Goal: Information Seeking & Learning: Learn about a topic

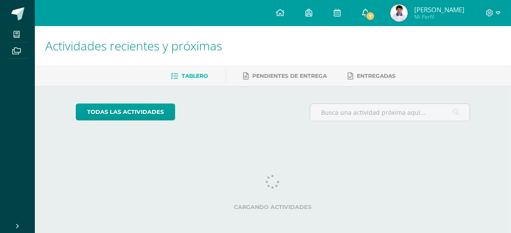
click at [368, 13] on icon at bounding box center [365, 13] width 7 height 8
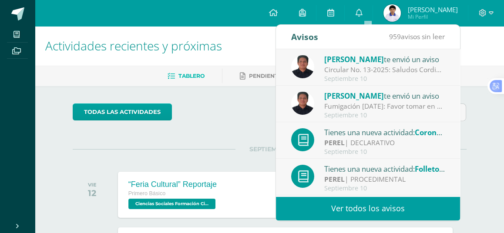
click at [362, 96] on span "[PERSON_NAME]" at bounding box center [354, 96] width 60 height 10
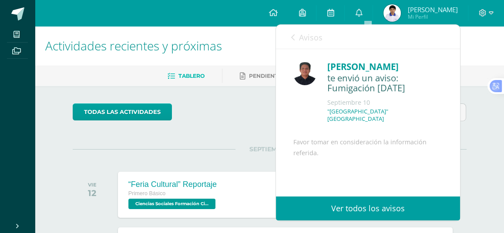
drag, startPoint x: 453, startPoint y: 94, endPoint x: 455, endPoint y: 156, distance: 61.9
click at [455, 156] on div "Manuel Agustín te envió un aviso: Fumigación 10 de septiembre 2025 Septiembre 1…" at bounding box center [368, 123] width 184 height 148
click at [397, 179] on div "Favor tomar en consideración la información referida. Archivo Adjunto" at bounding box center [368, 193] width 149 height 113
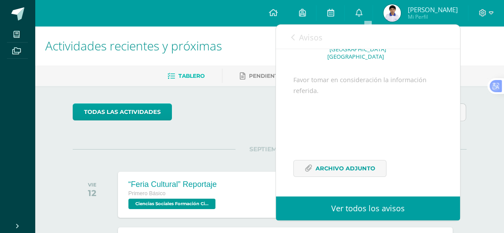
scroll to position [76, 0]
click at [335, 171] on span "Archivo Adjunto" at bounding box center [346, 169] width 60 height 16
click at [295, 35] on link "Avisos" at bounding box center [306, 37] width 31 height 25
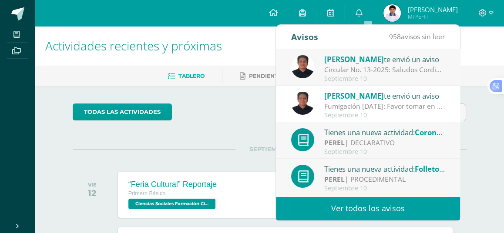
click at [397, 64] on div "Manuel Agustín te envió un aviso" at bounding box center [384, 59] width 121 height 11
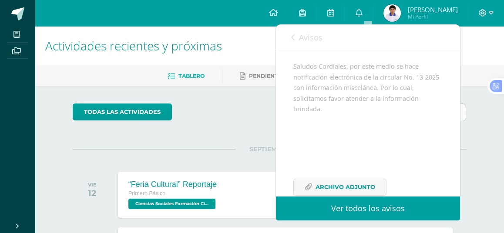
click at [462, 114] on input "text" at bounding box center [386, 112] width 159 height 17
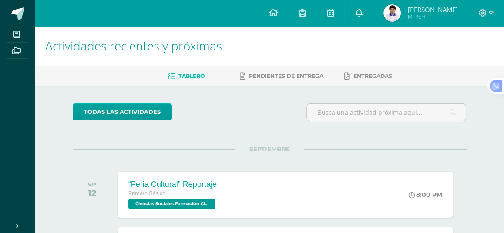
click at [356, 17] on link "0" at bounding box center [359, 13] width 28 height 26
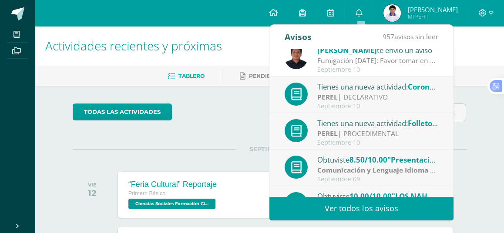
scroll to position [47, 0]
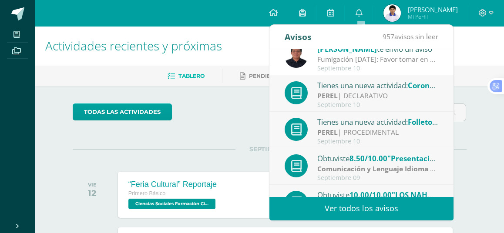
click at [385, 92] on div "PEREL | DECLARATIVO" at bounding box center [378, 96] width 121 height 10
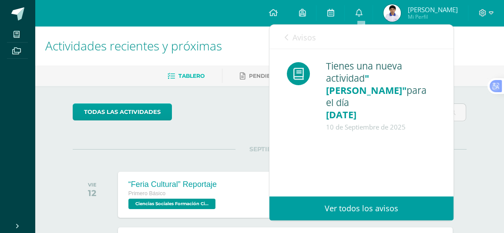
scroll to position [0, 0]
click at [280, 38] on div "Avisos 956 avisos sin leer Avisos" at bounding box center [362, 37] width 184 height 24
click at [285, 35] on icon at bounding box center [286, 37] width 3 height 7
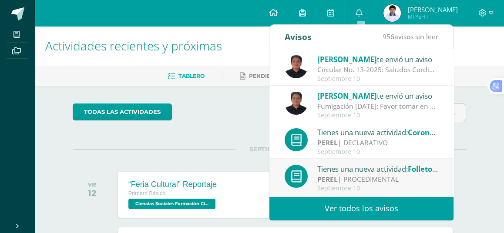
click at [375, 63] on div "Manuel Agustín te envió un aviso" at bounding box center [378, 59] width 121 height 11
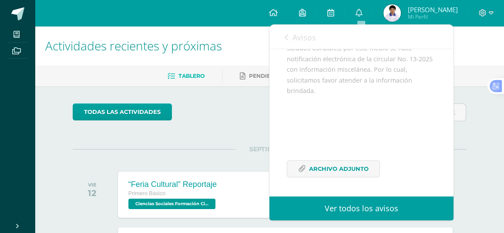
scroll to position [102, 0]
click at [354, 168] on span "Archivo Adjunto" at bounding box center [339, 169] width 60 height 16
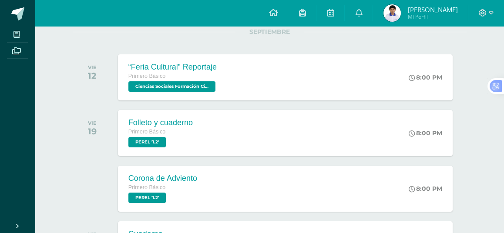
scroll to position [116, 0]
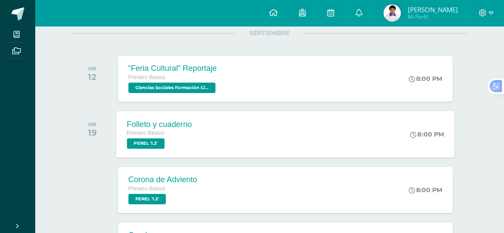
click at [248, 141] on div "Folleto y cuaderno Primero Básico PEREL '1.2' 8:00 PM Folleto y cuaderno PEREL …" at bounding box center [285, 134] width 338 height 47
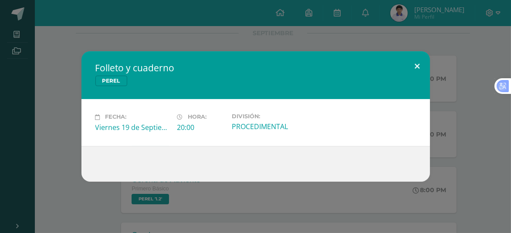
click at [415, 67] on button at bounding box center [417, 66] width 25 height 30
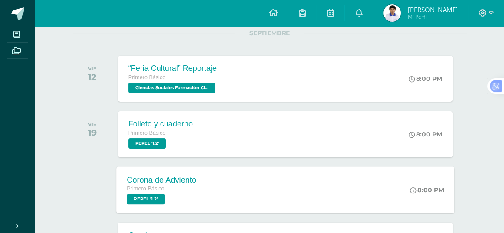
click at [350, 179] on div "Corona de Adviento Primero Básico PEREL '1.2' 8:00 PM Corona de Adviento PEREL …" at bounding box center [285, 190] width 338 height 47
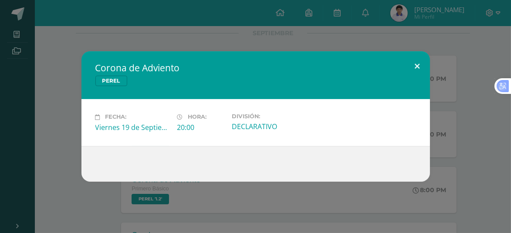
click at [410, 61] on button at bounding box center [417, 66] width 25 height 30
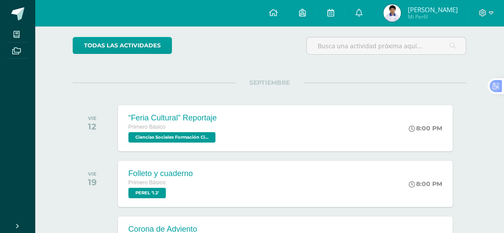
scroll to position [0, 0]
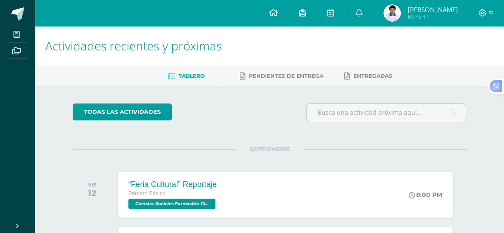
click at [400, 18] on img at bounding box center [392, 12] width 17 height 17
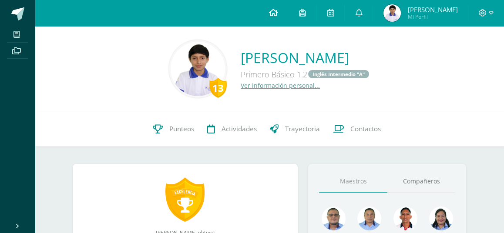
click at [274, 22] on link at bounding box center [274, 13] width 30 height 26
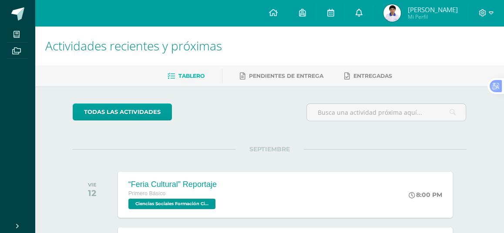
drag, startPoint x: 320, startPoint y: 17, endPoint x: 372, endPoint y: 17, distance: 51.4
click at [320, 17] on link at bounding box center [331, 13] width 28 height 26
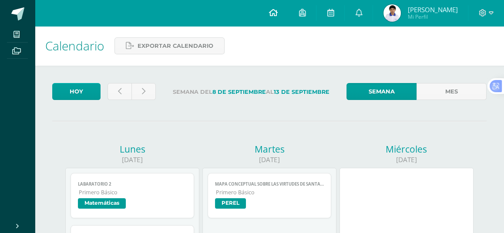
click at [277, 12] on icon at bounding box center [273, 13] width 9 height 8
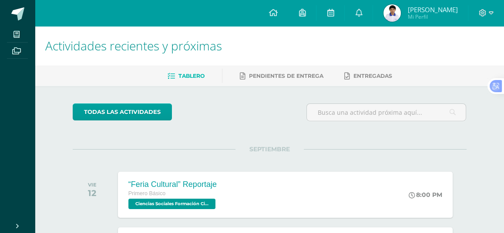
click at [38, 77] on div "Tablero Pendientes de entrega Entregadas" at bounding box center [280, 76] width 490 height 20
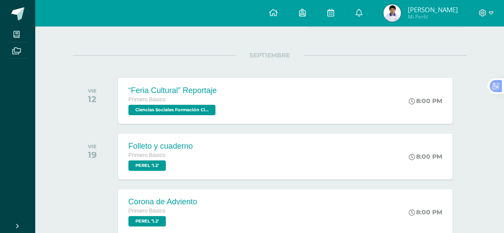
scroll to position [93, 0]
